Goal: Check status: Check status

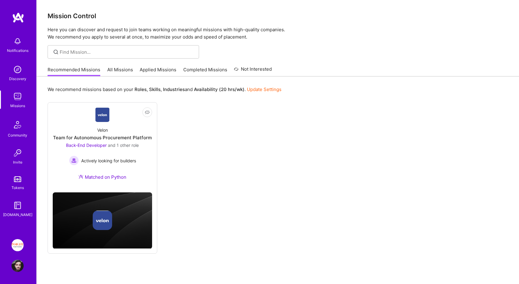
click at [148, 72] on link "Applied Missions" at bounding box center [158, 71] width 37 height 10
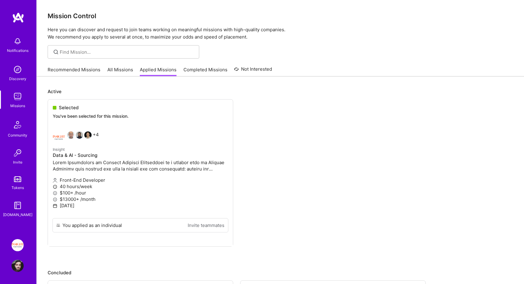
click at [199, 68] on link "Completed Missions" at bounding box center [205, 71] width 44 height 10
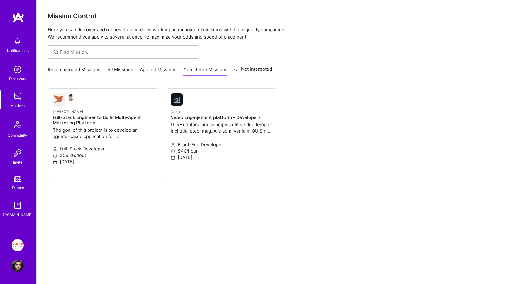
click at [13, 98] on img at bounding box center [18, 96] width 12 height 12
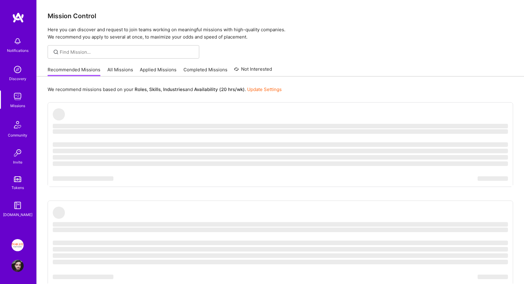
click at [209, 73] on link "Completed Missions" at bounding box center [205, 71] width 44 height 10
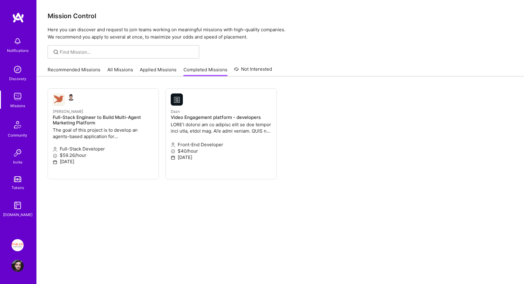
click at [154, 72] on link "Applied Missions" at bounding box center [158, 71] width 37 height 10
